Goal: Find contact information: Find contact information

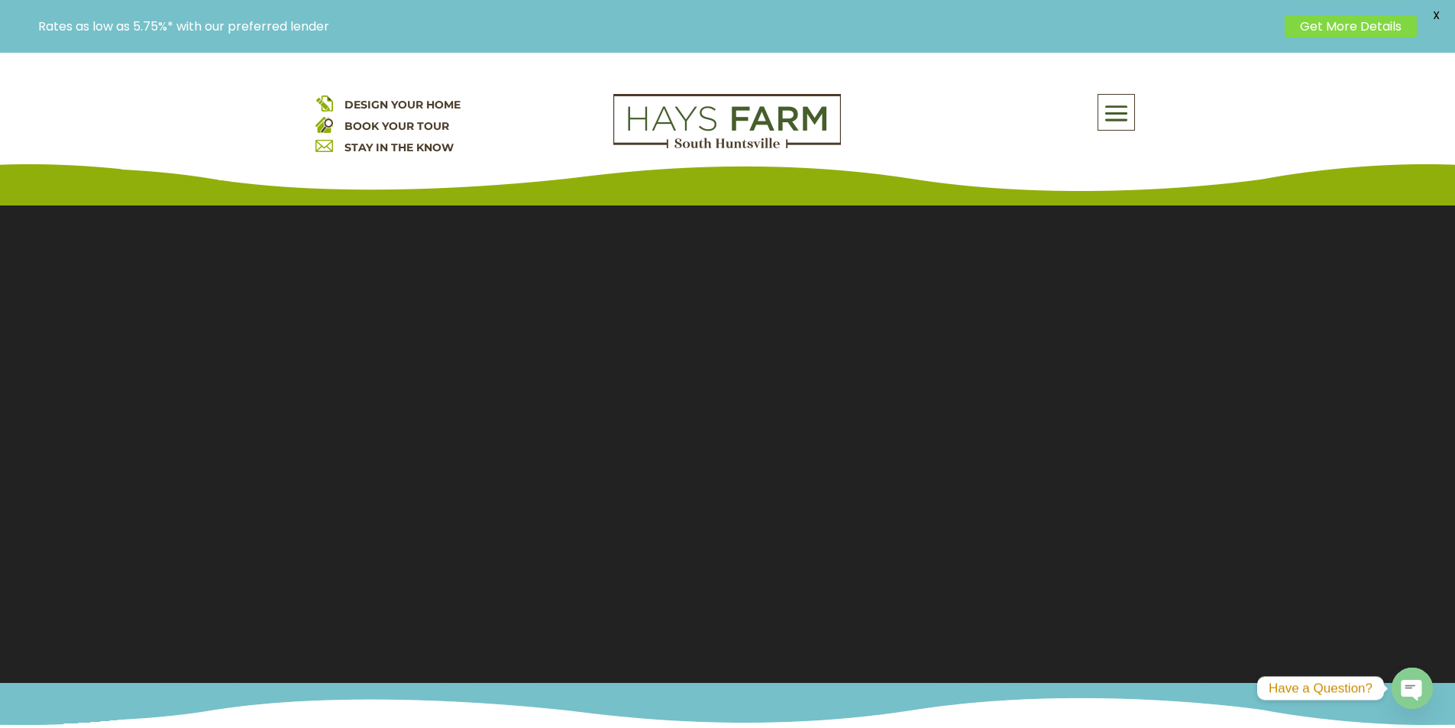
click at [1128, 114] on span at bounding box center [1116, 113] width 36 height 35
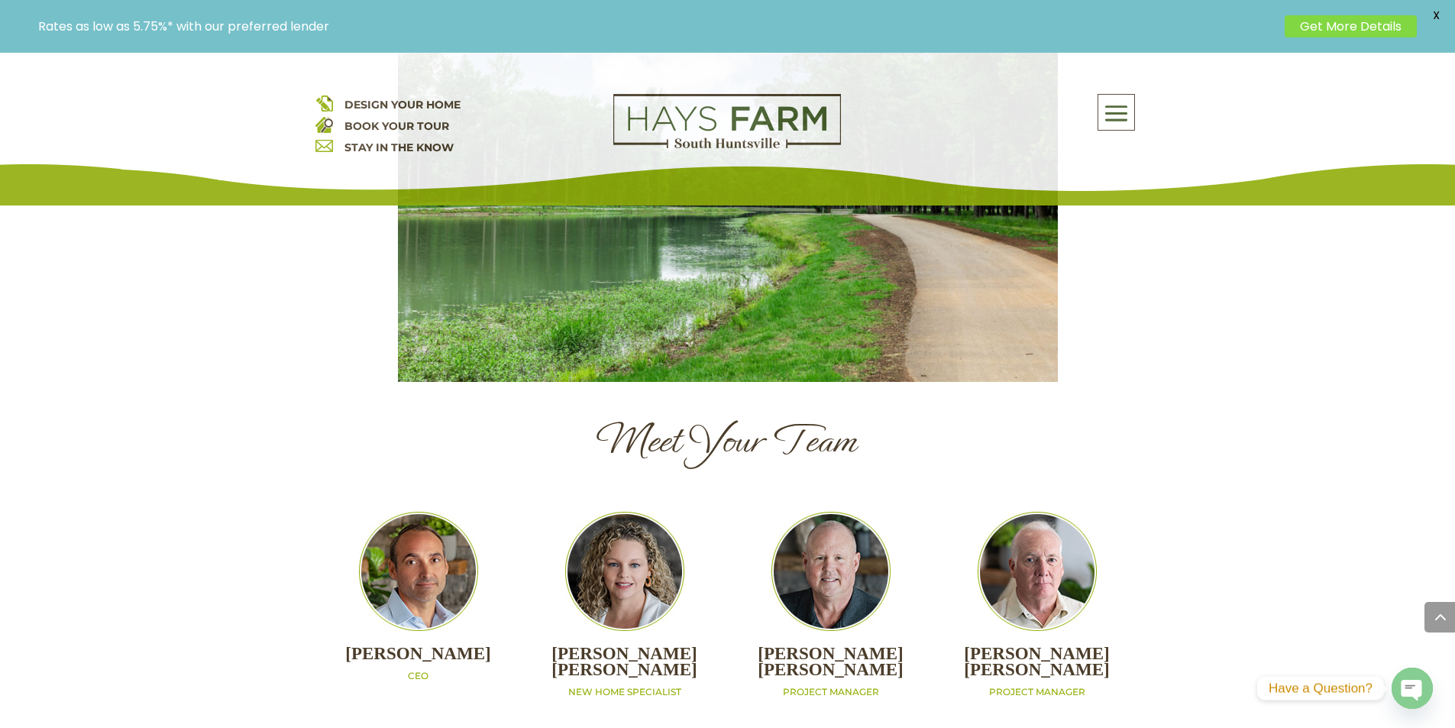
scroll to position [1451, 0]
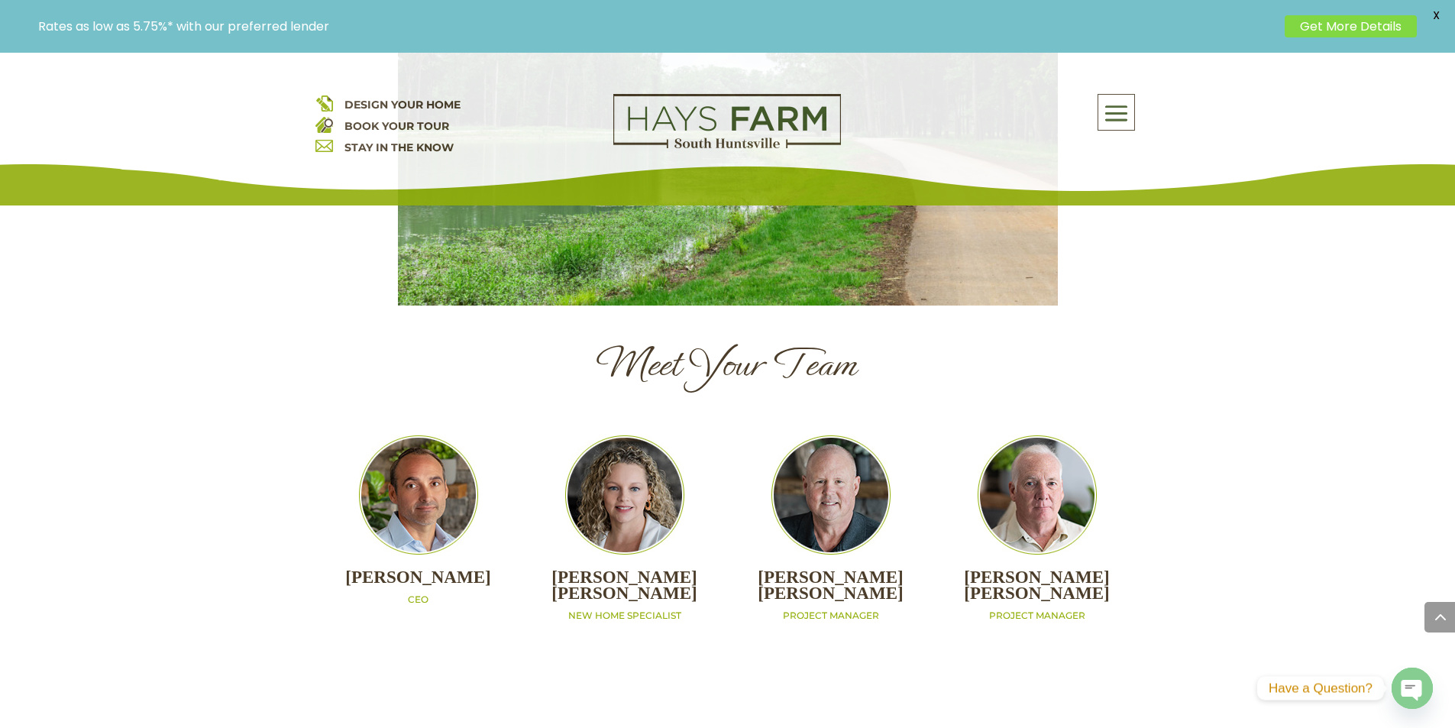
click at [466, 499] on div "MATT WILLAUER CEO" at bounding box center [418, 520] width 206 height 171
copy div "[PERSON_NAME]"
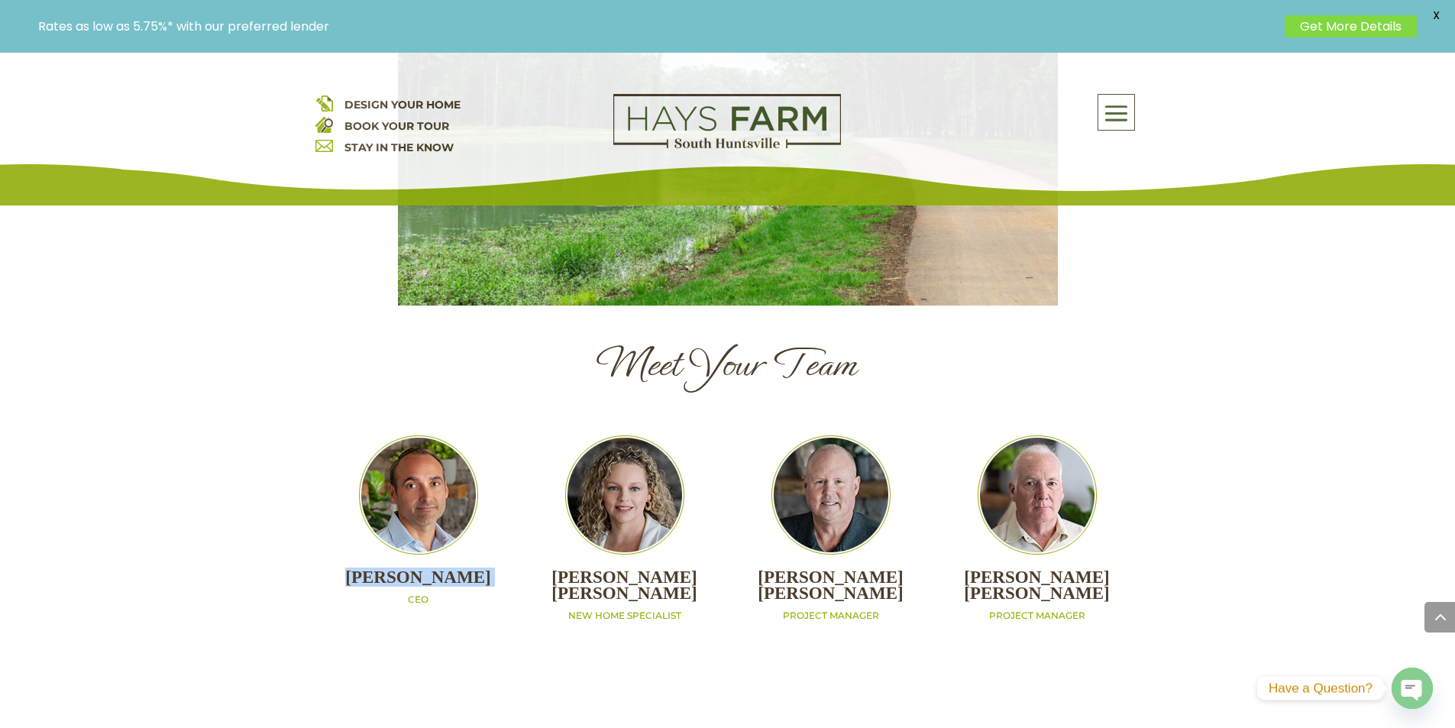
click at [415, 593] on p "CEO" at bounding box center [418, 599] width 206 height 13
copy p "CEO"
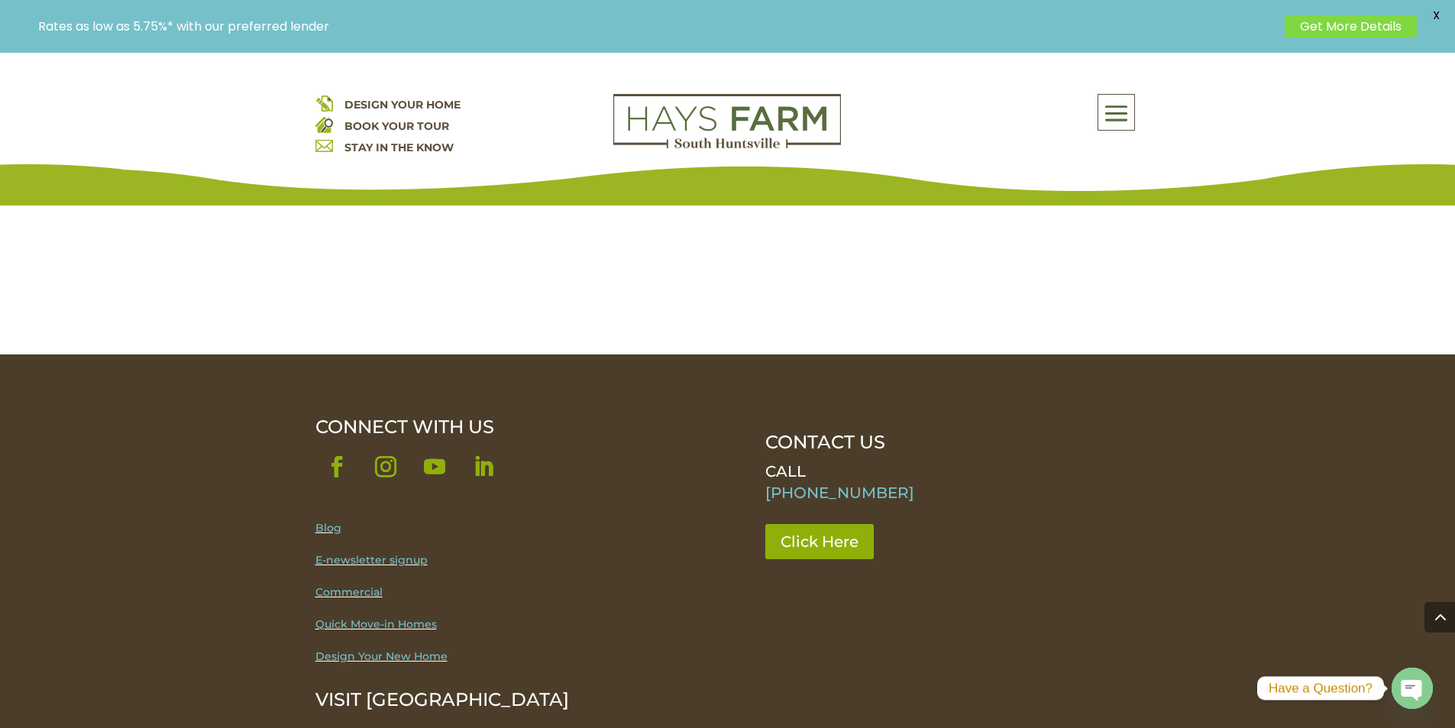
scroll to position [1603, 0]
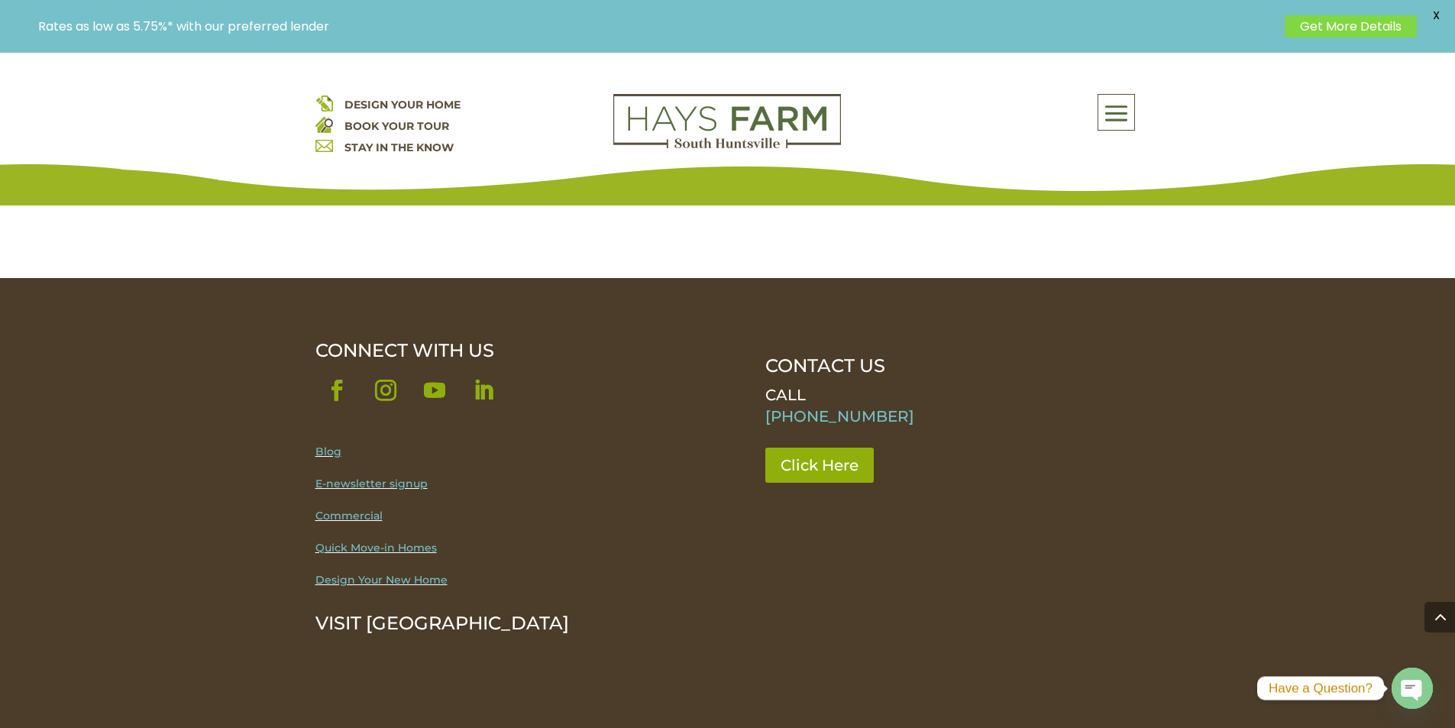
click at [338, 369] on link "Follow" at bounding box center [336, 390] width 43 height 43
